Goal: Transaction & Acquisition: Obtain resource

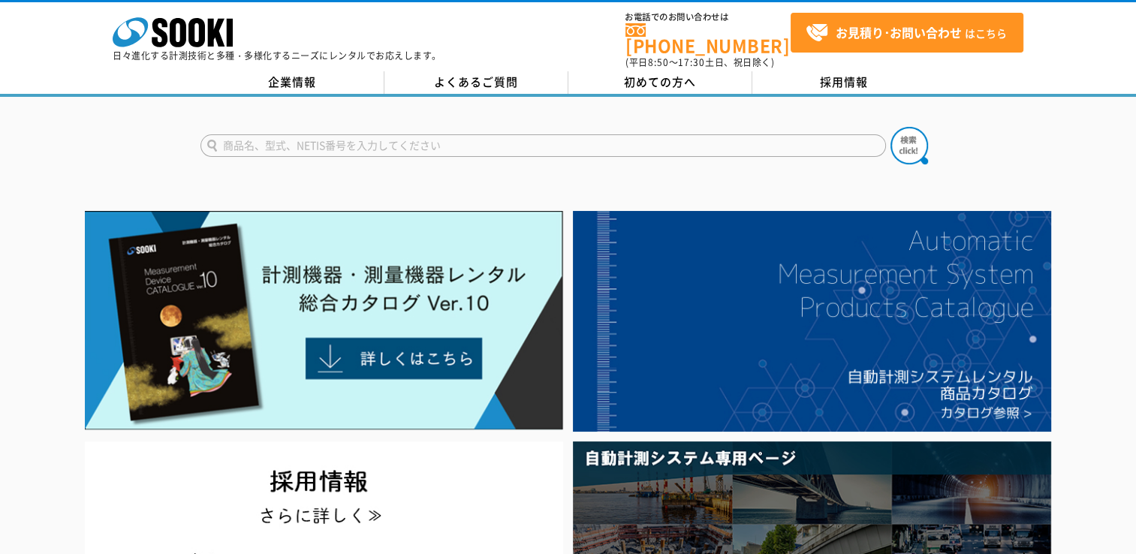
click at [718, 40] on link "[PHONE_NUMBER]" at bounding box center [707, 38] width 165 height 31
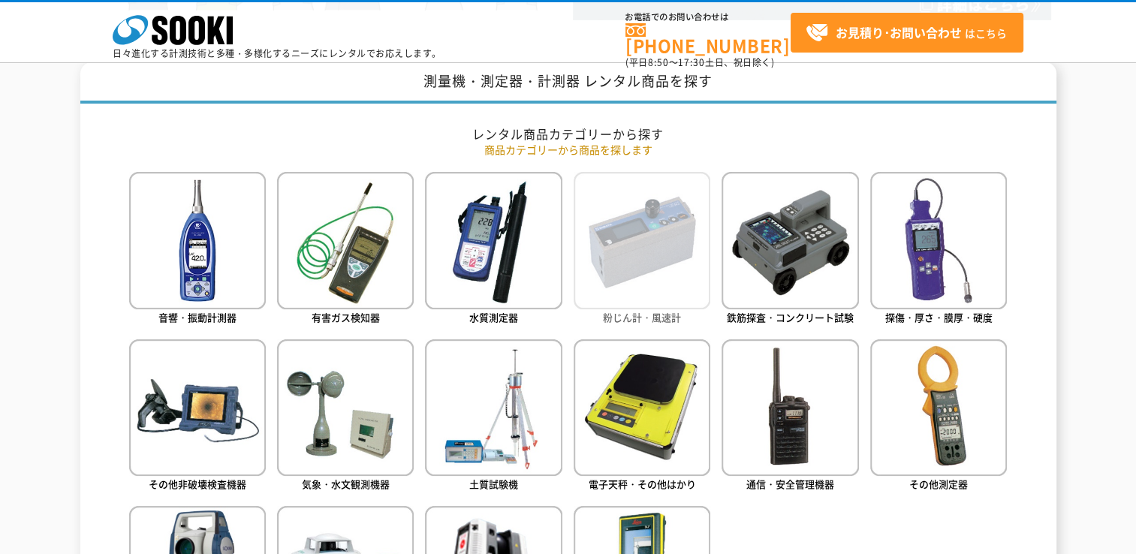
scroll to position [675, 0]
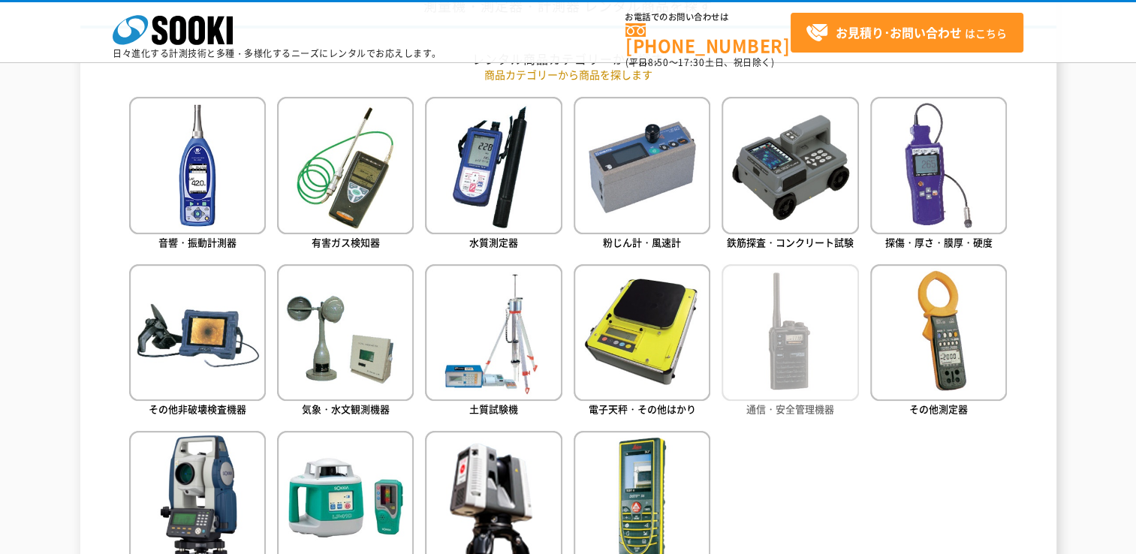
click at [809, 375] on img at bounding box center [789, 332] width 137 height 137
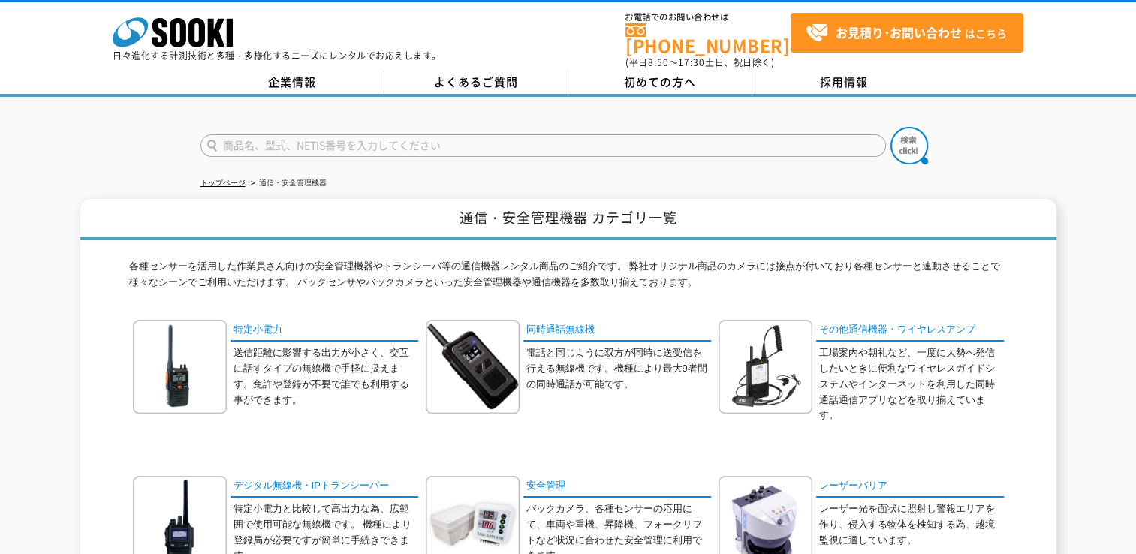
click at [90, 383] on div "通信・安全管理機器 カテゴリ一覧 各種センサーを活用した作業員さん向けの安全管理機器やトランシーバ等の通信機器レンタル商品のご紹介です。 弊社オリジナル商品の…" at bounding box center [568, 416] width 976 height 435
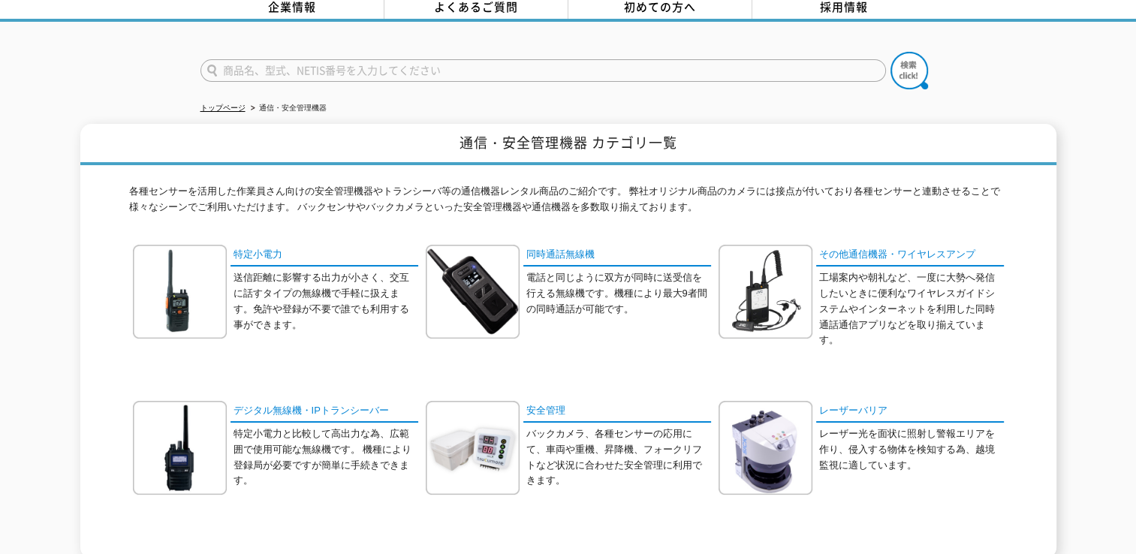
scroll to position [150, 0]
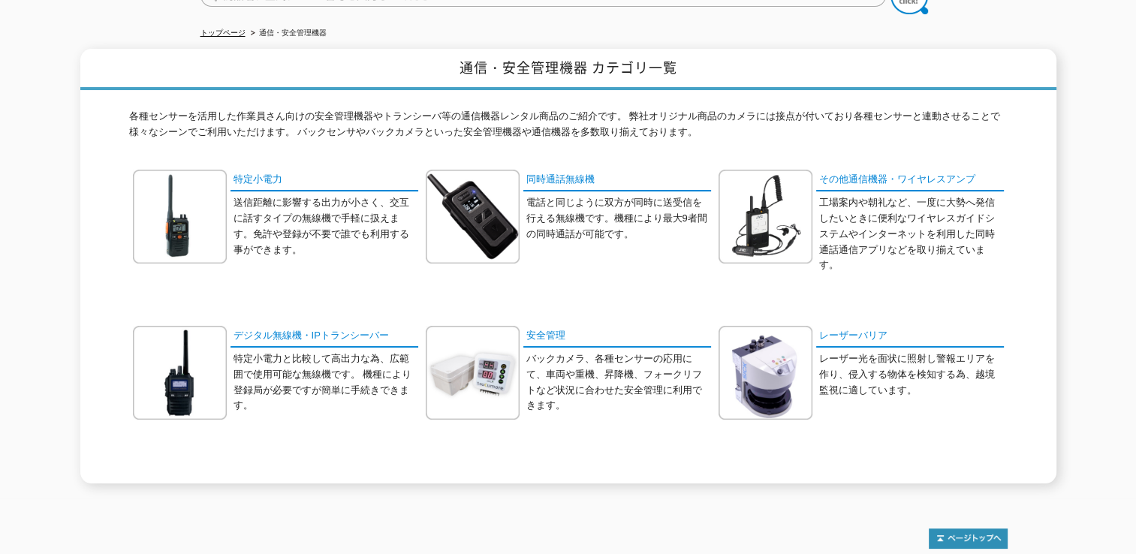
click at [335, 141] on div "各種センサーを活用した作業員さん向けの安全管理機器やトランシーバ等の通信機器レンタル商品のご紹介です。 弊社オリジナル商品のカメラには接点が付いており各種セン…" at bounding box center [568, 286] width 878 height 393
click at [473, 137] on p "各種センサーを活用した作業員さん向けの安全管理機器やトランシーバ等の通信機器レンタル商品のご紹介です。 弊社オリジナル商品のカメラには接点が付いており各種セン…" at bounding box center [568, 128] width 878 height 39
click at [366, 140] on div "各種センサーを活用した作業員さん向けの安全管理機器やトランシーバ等の通信機器レンタル商品のご紹介です。 弊社オリジナル商品のカメラには接点が付いており各種セン…" at bounding box center [568, 286] width 878 height 393
click at [300, 142] on div "各種センサーを活用した作業員さん向けの安全管理機器やトランシーバ等の通信機器レンタル商品のご紹介です。 弊社オリジナル商品のカメラには接点が付いており各種セン…" at bounding box center [568, 286] width 878 height 393
click at [279, 170] on link "特定小電力" at bounding box center [324, 181] width 188 height 22
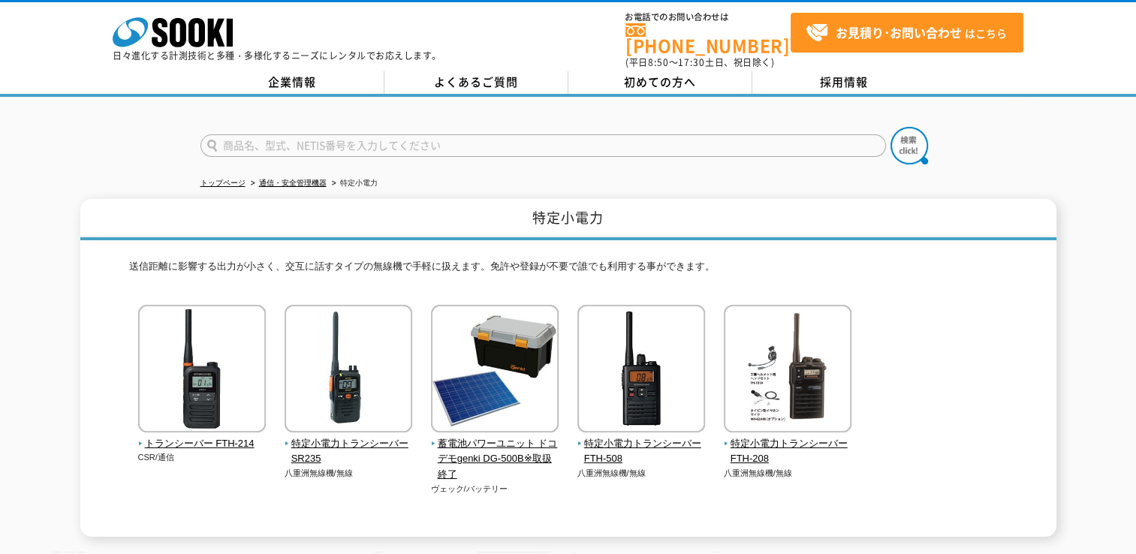
click at [922, 265] on p "送信距離に影響する出力が小さく、交互に話すタイプの無線機で手軽に扱えます。免許や登録が不要で誰でも利用する事ができます。" at bounding box center [568, 270] width 878 height 23
click at [371, 436] on span "特定小電力トランシーバー SR235" at bounding box center [348, 452] width 128 height 32
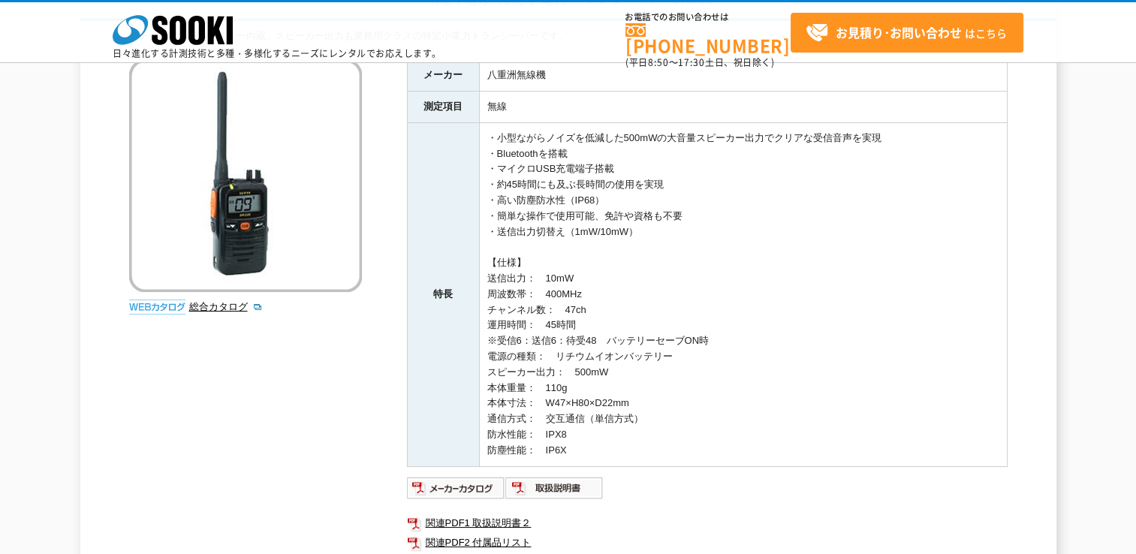
scroll to position [75, 0]
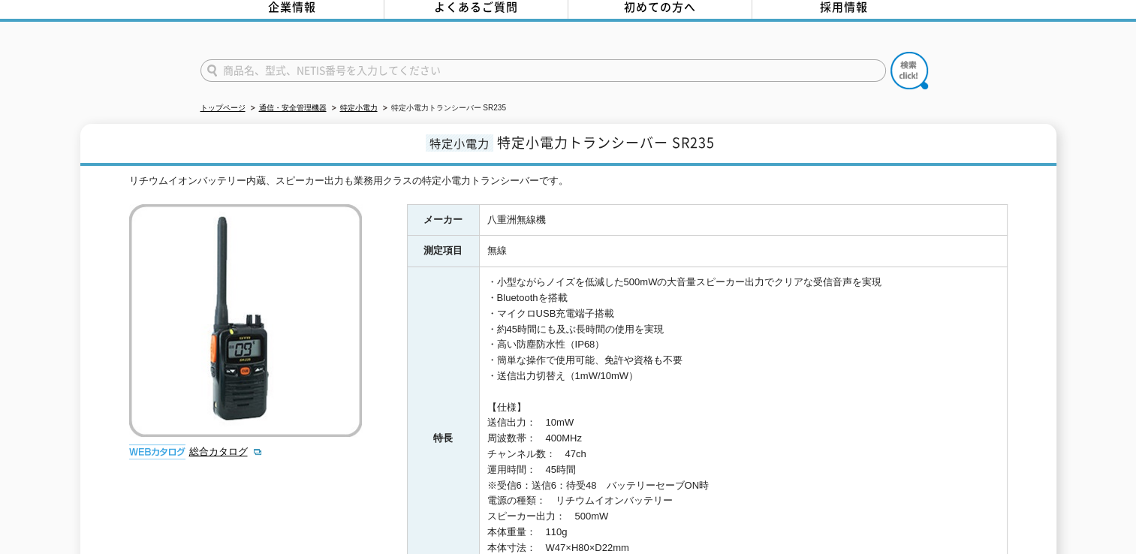
click at [624, 236] on td "無線" at bounding box center [743, 252] width 528 height 32
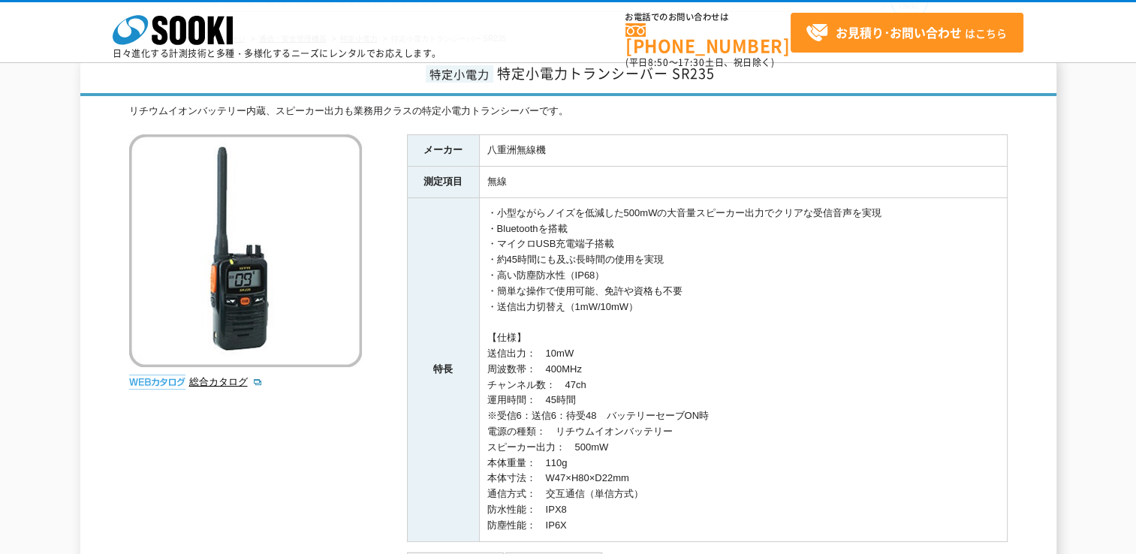
scroll to position [150, 0]
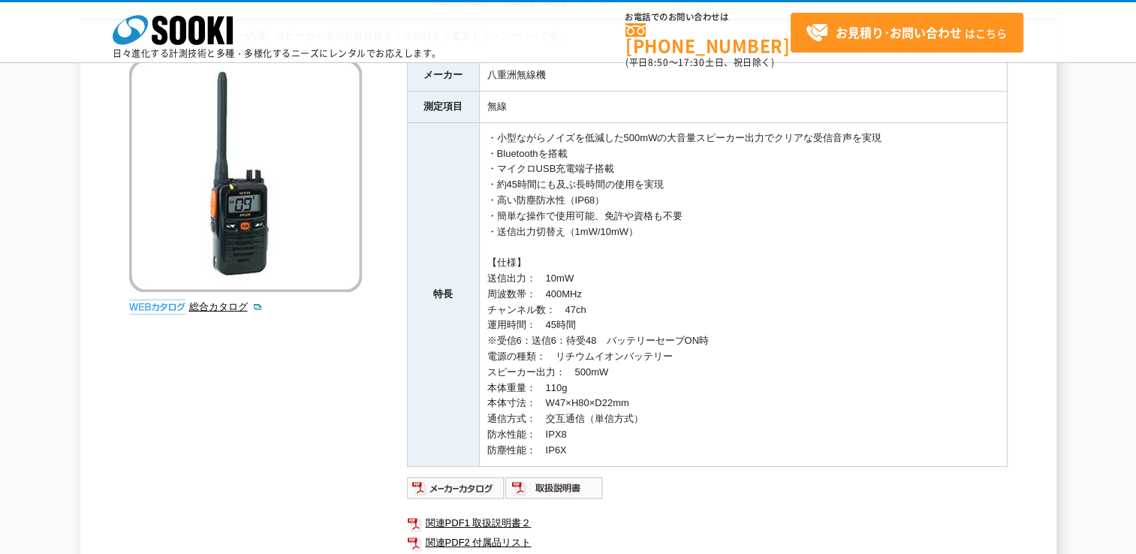
click at [201, 443] on div "リチウムイオンバッテリー内蔵、スピーカー出力も業務用クラスの特定小電力トランシーバーです。 総合カタログ メーカー 八重洲無線機 測定項目 無線 特長 ・小型…" at bounding box center [568, 305] width 878 height 553
